Goal: Navigation & Orientation: Find specific page/section

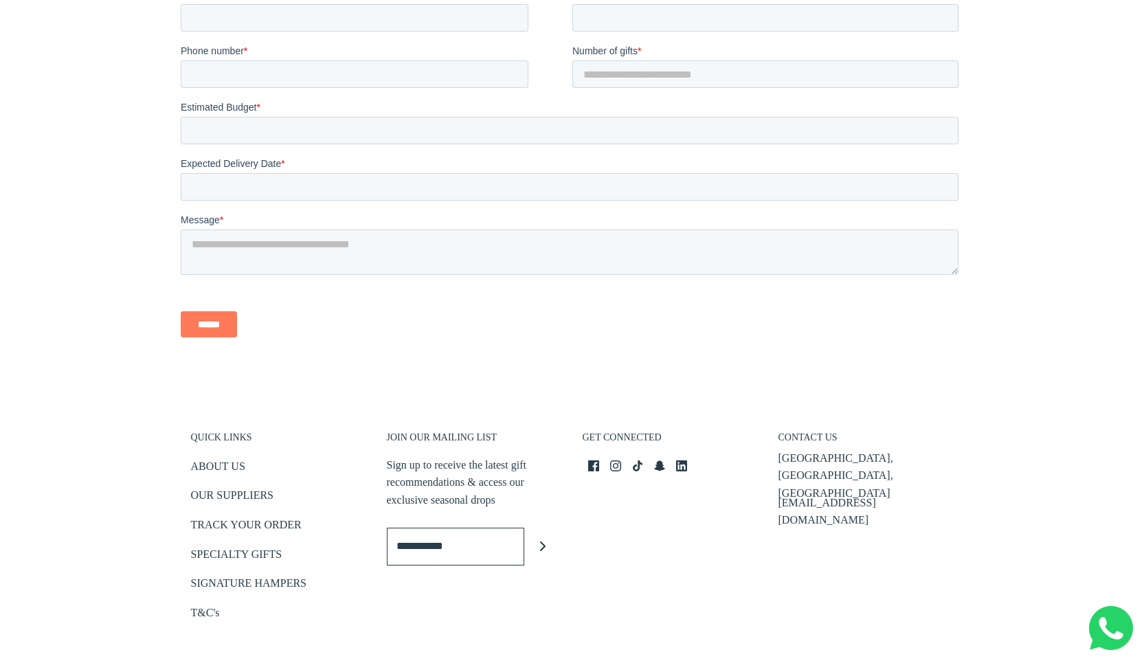
scroll to position [3047, 0]
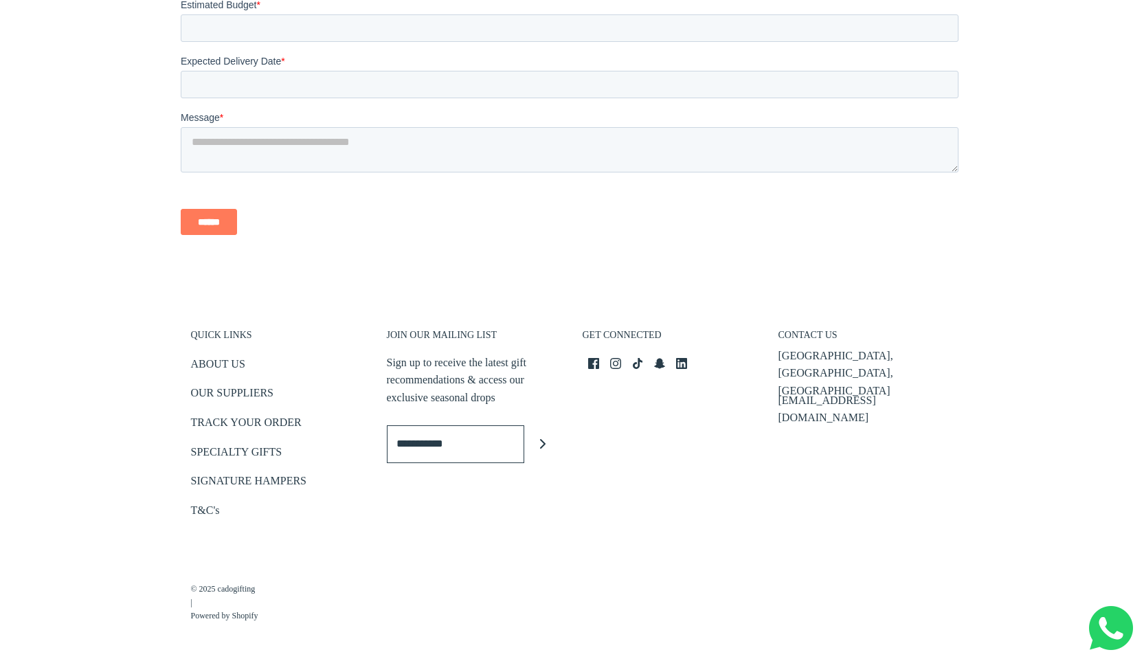
click at [818, 333] on h3 "CONTACT US" at bounding box center [865, 338] width 175 height 19
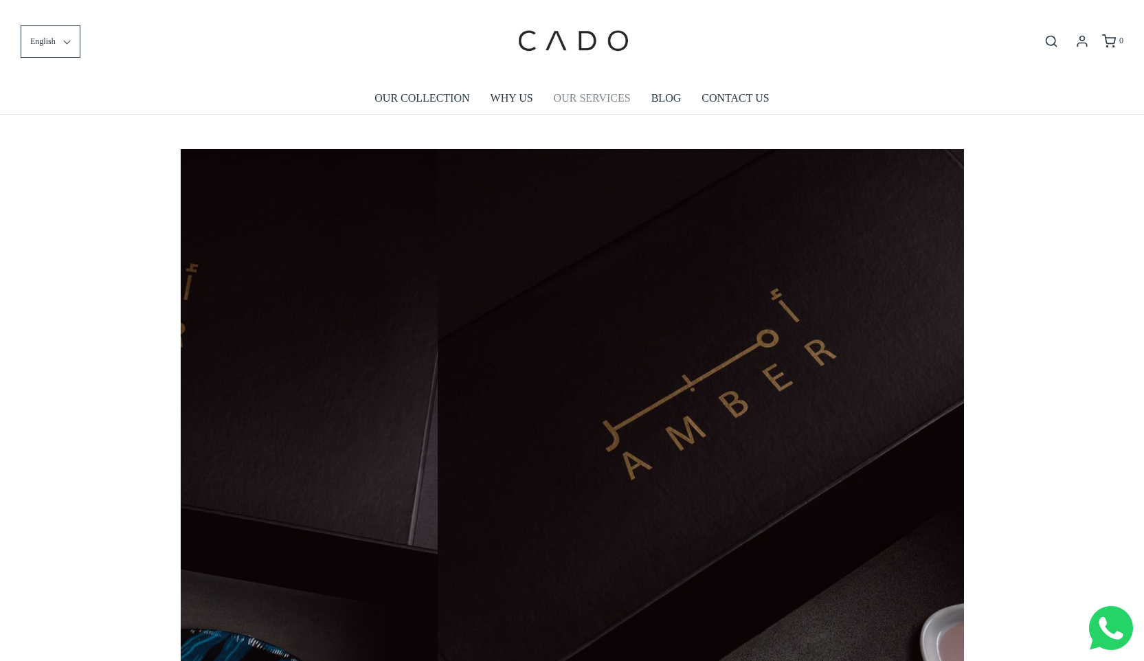
scroll to position [0, 783]
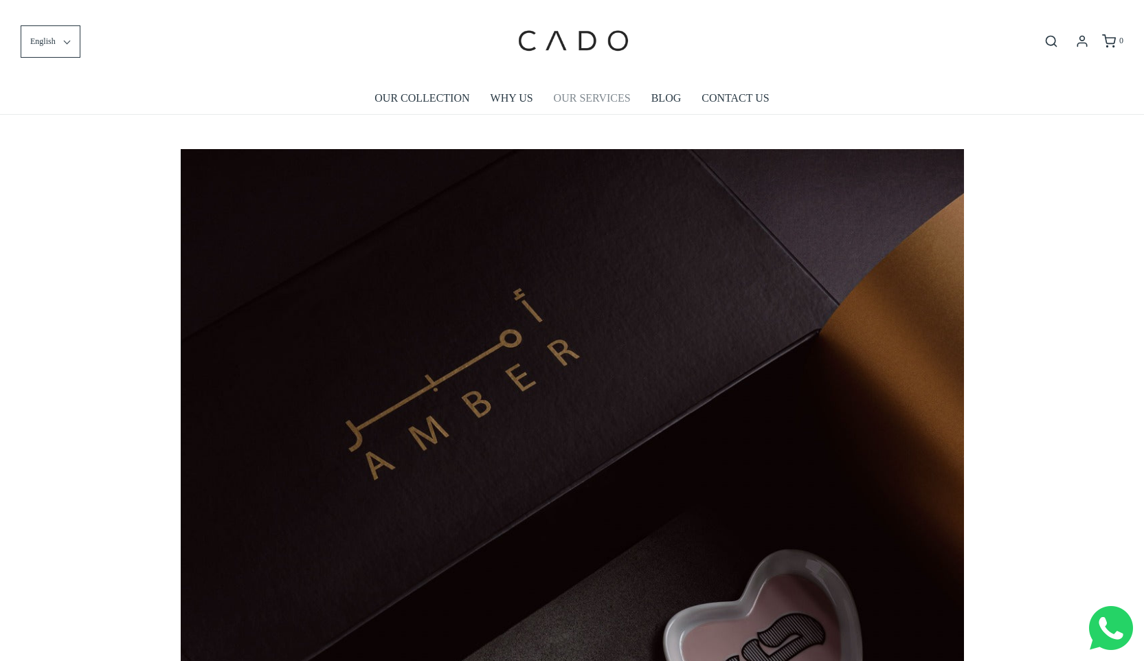
click at [586, 96] on link "OUR SERVICES" at bounding box center [592, 98] width 77 height 32
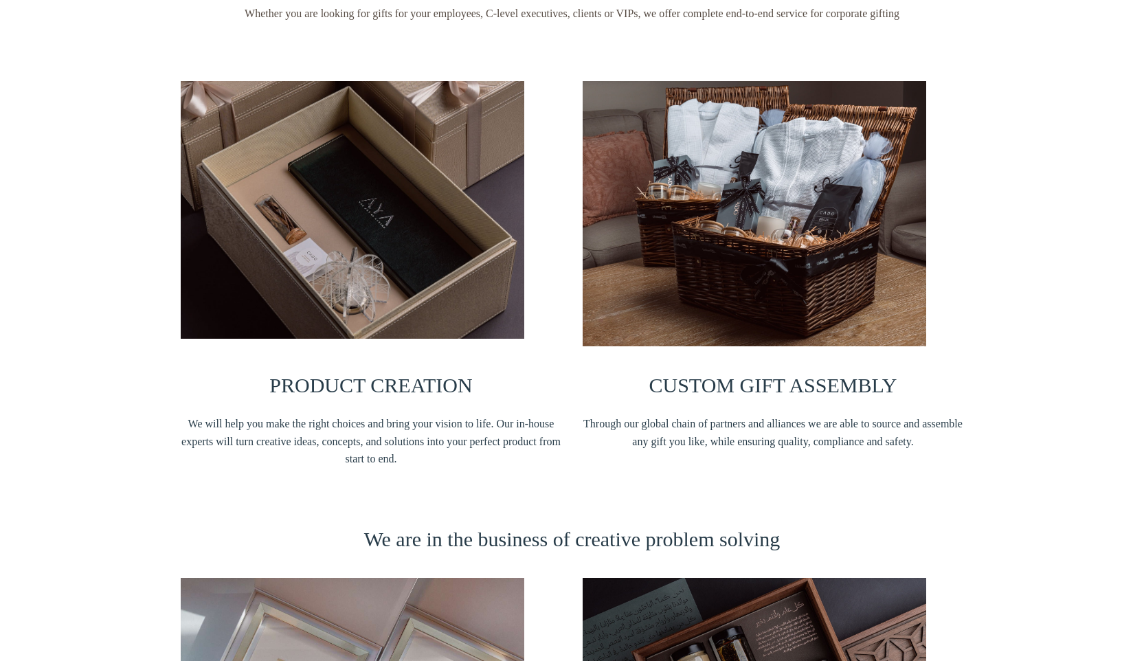
scroll to position [215, 0]
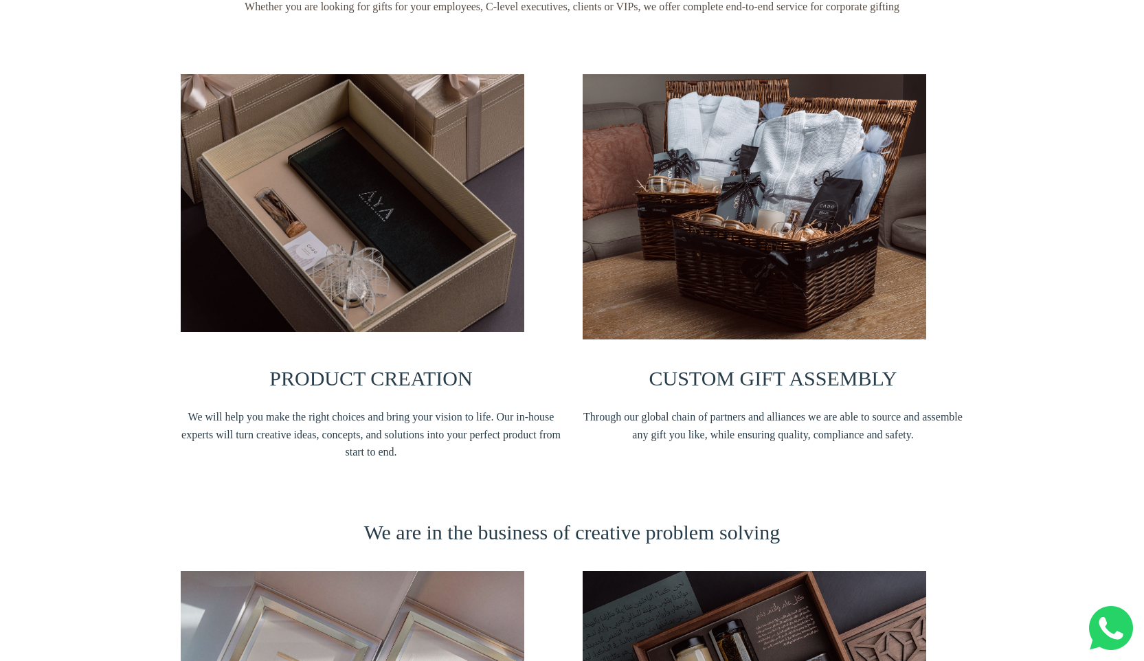
click at [355, 280] on img at bounding box center [352, 203] width 343 height 258
click at [758, 388] on h3 "CUSTOM GIFT ASSEMBLY" at bounding box center [772, 378] width 381 height 25
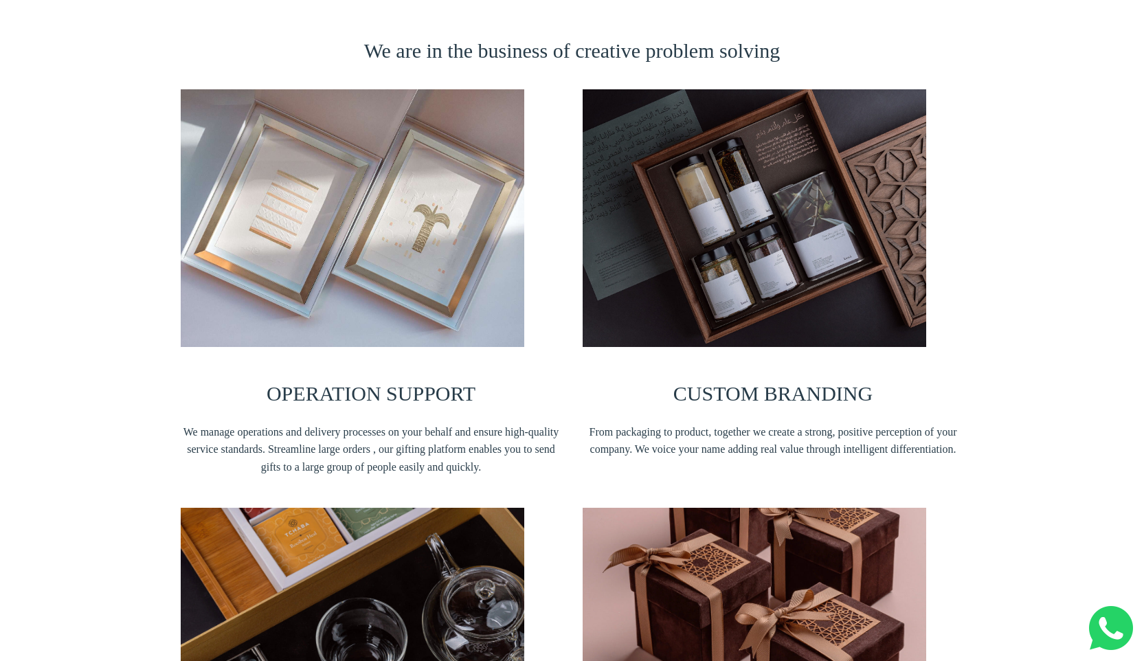
scroll to position [842, 0]
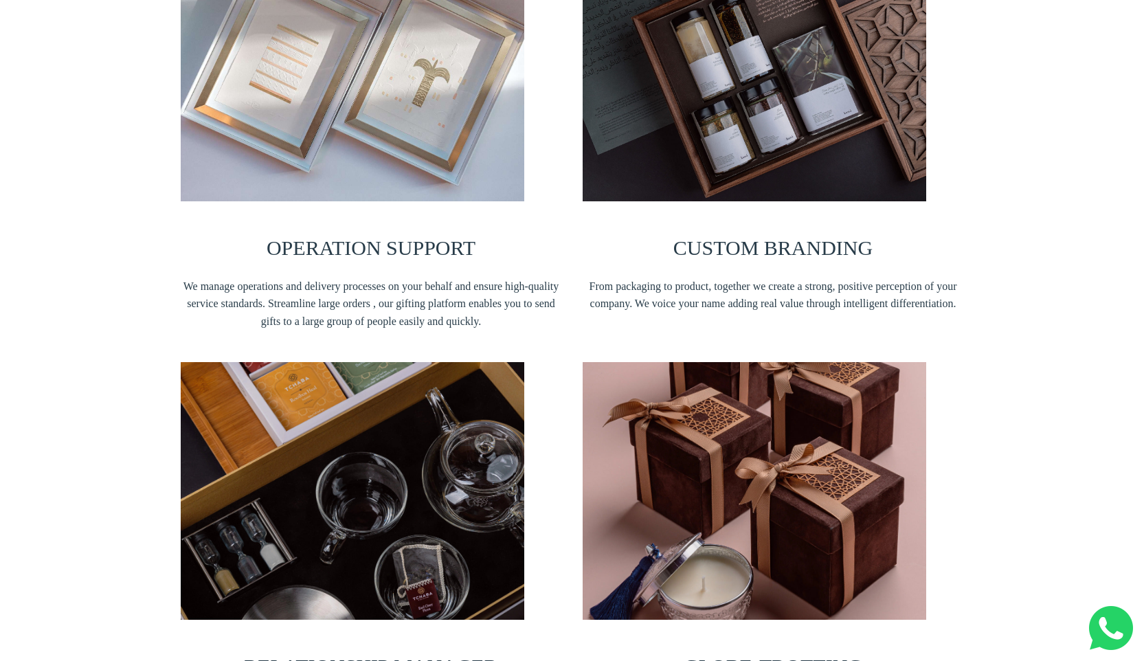
click at [699, 238] on span "CUSTOM BRANDING" at bounding box center [772, 247] width 199 height 23
click at [440, 201] on div "OPERATION SUPPORT We manage operations and delivery processes on your behalf an…" at bounding box center [371, 143] width 381 height 398
click at [330, 476] on img at bounding box center [352, 491] width 343 height 258
click at [738, 514] on img at bounding box center [753, 491] width 343 height 258
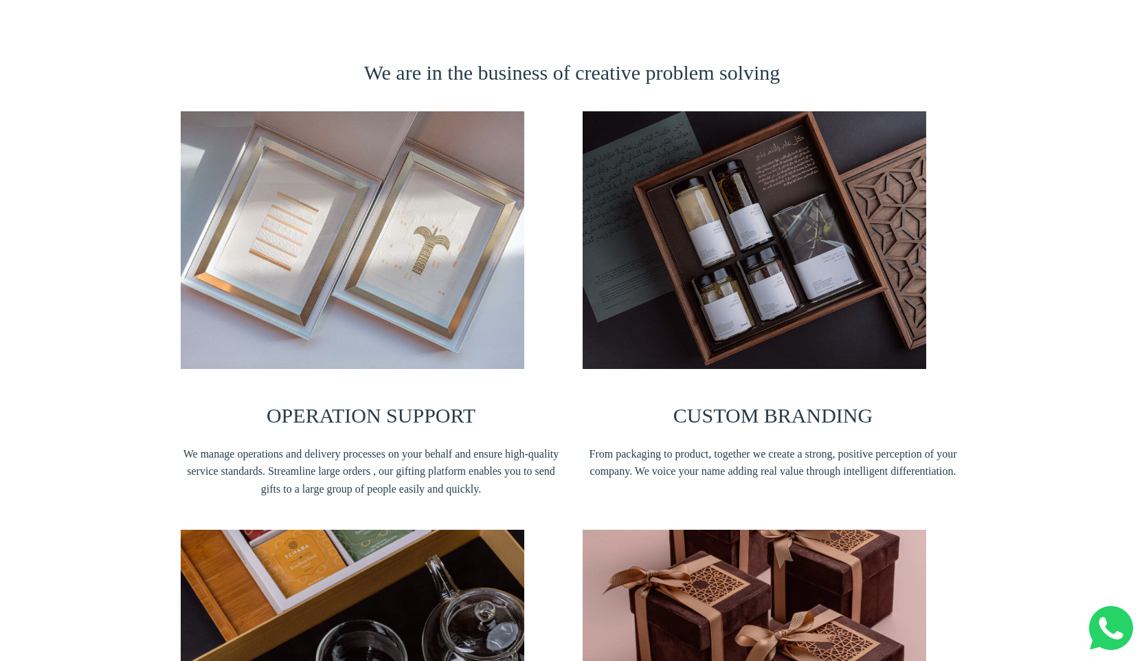
scroll to position [0, 0]
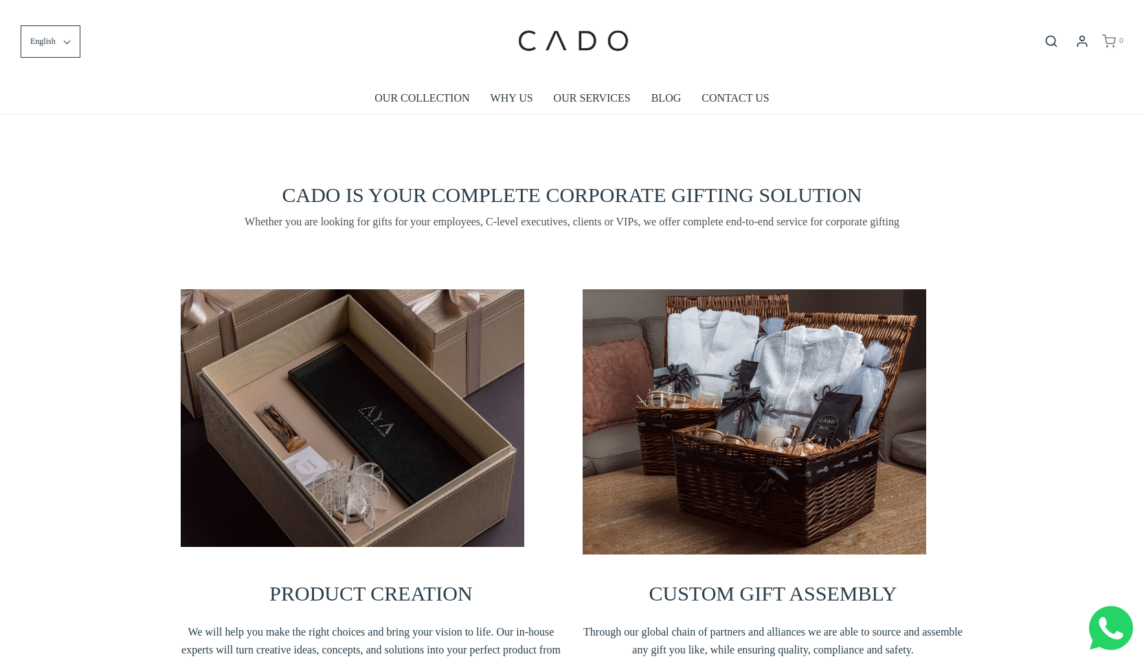
click at [1117, 34] on span "0" at bounding box center [1120, 41] width 6 height 14
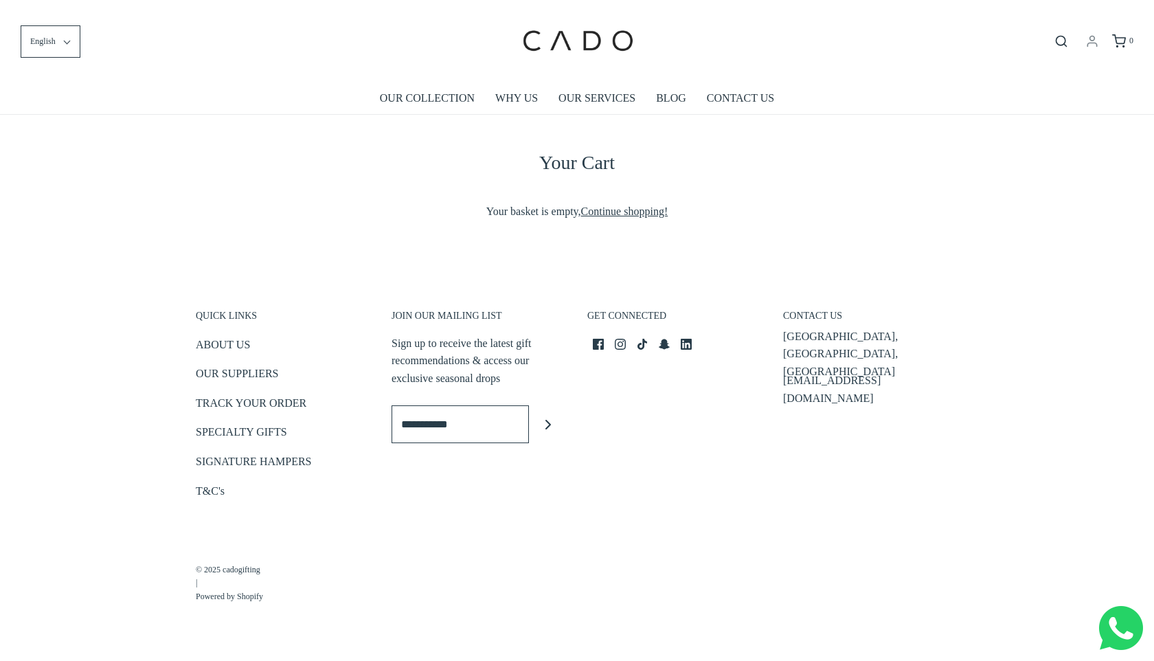
click at [1087, 47] on icon at bounding box center [1091, 44] width 9 height 3
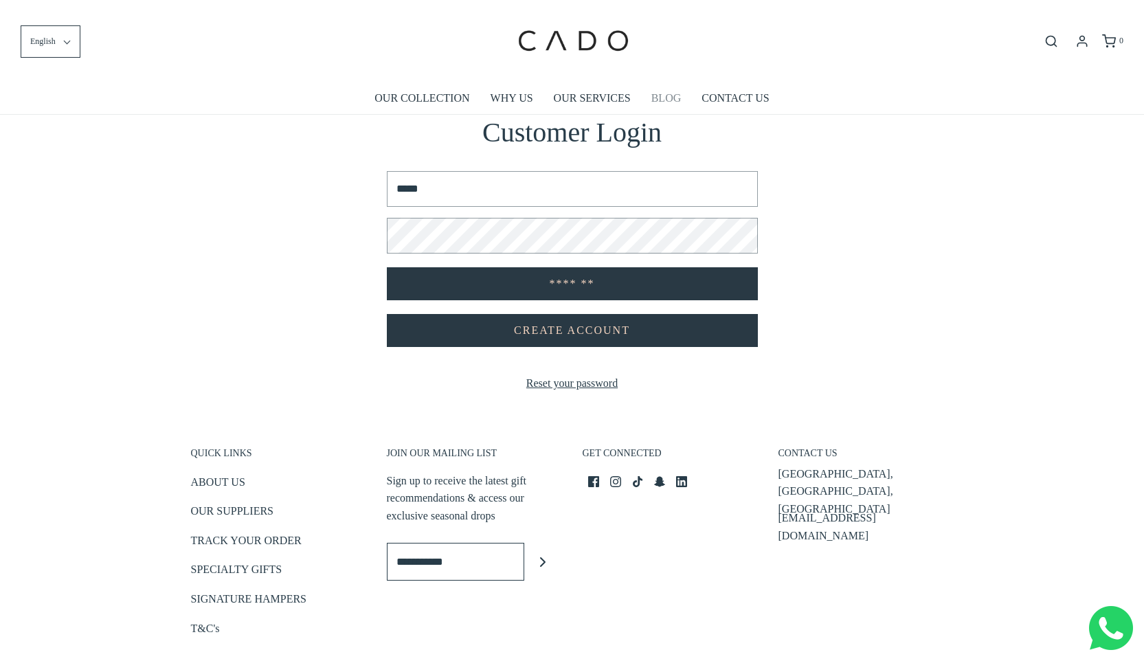
click at [651, 92] on link "BLOG" at bounding box center [666, 98] width 30 height 32
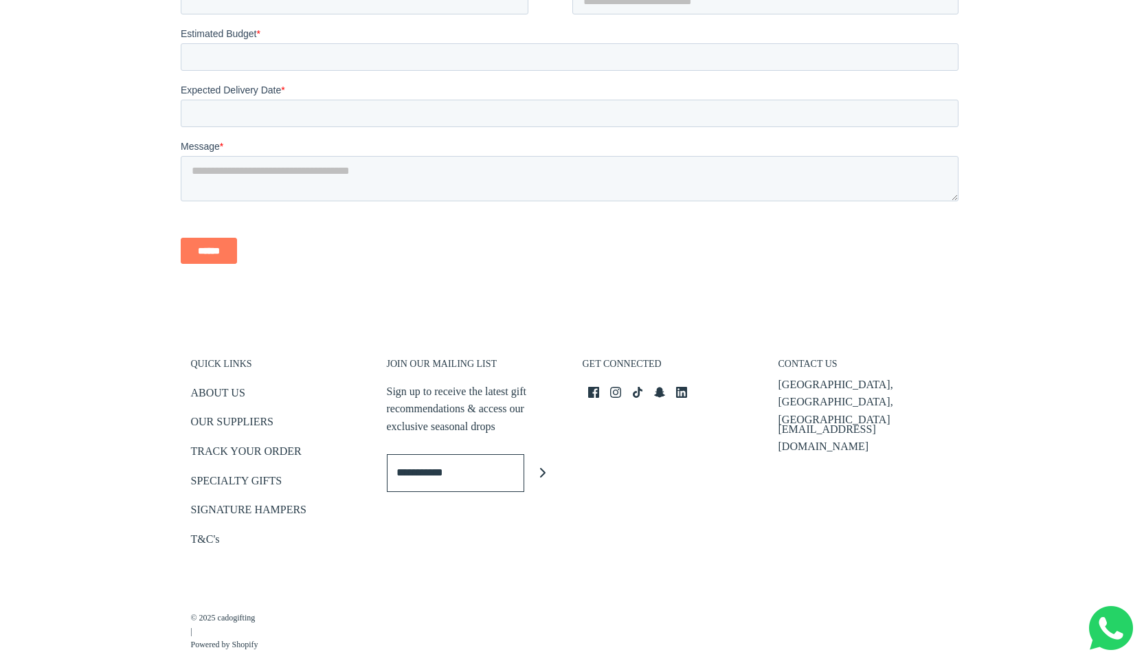
scroll to position [3636, 0]
